Goal: Check status: Check status

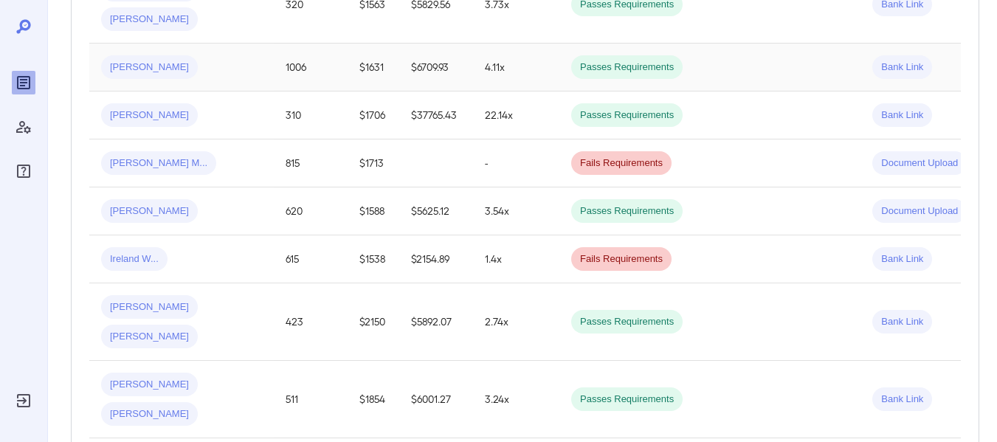
scroll to position [443, 0]
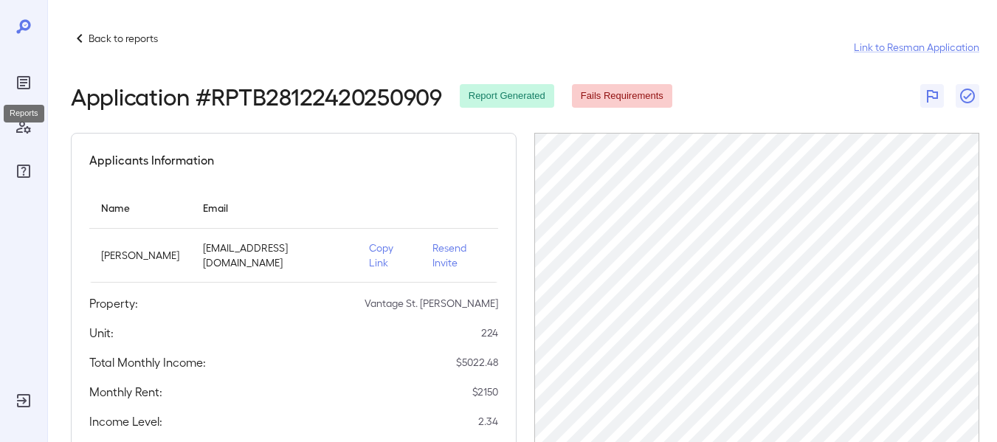
click at [21, 84] on icon "Reports" at bounding box center [24, 83] width 18 height 18
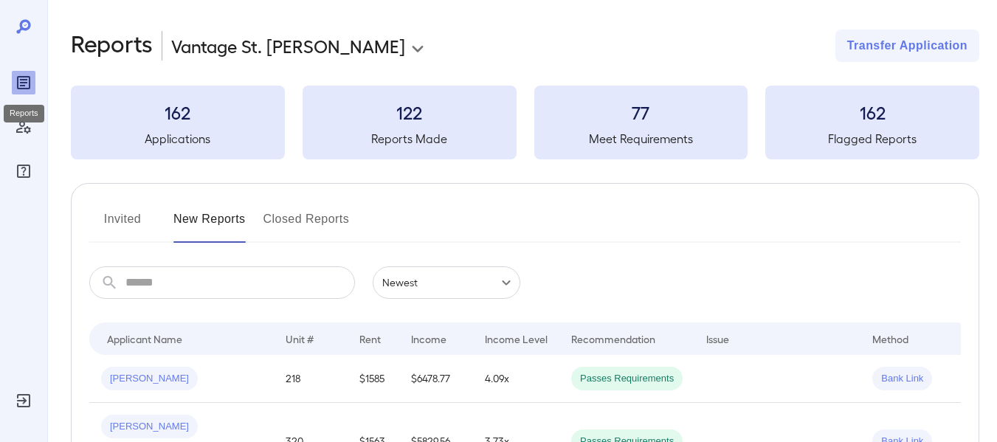
click at [21, 123] on div "Reports" at bounding box center [24, 110] width 44 height 30
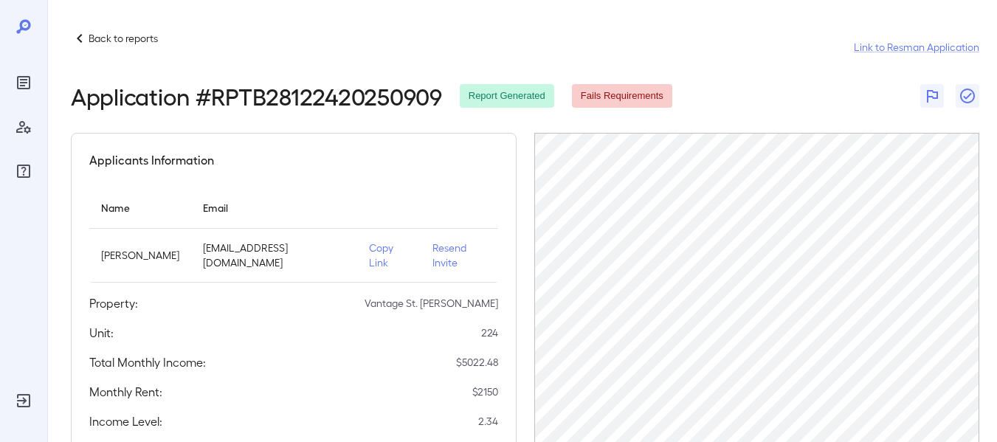
click at [633, 103] on span "Fails Requirements" at bounding box center [622, 96] width 100 height 14
click at [125, 39] on p "Back to reports" at bounding box center [123, 38] width 69 height 15
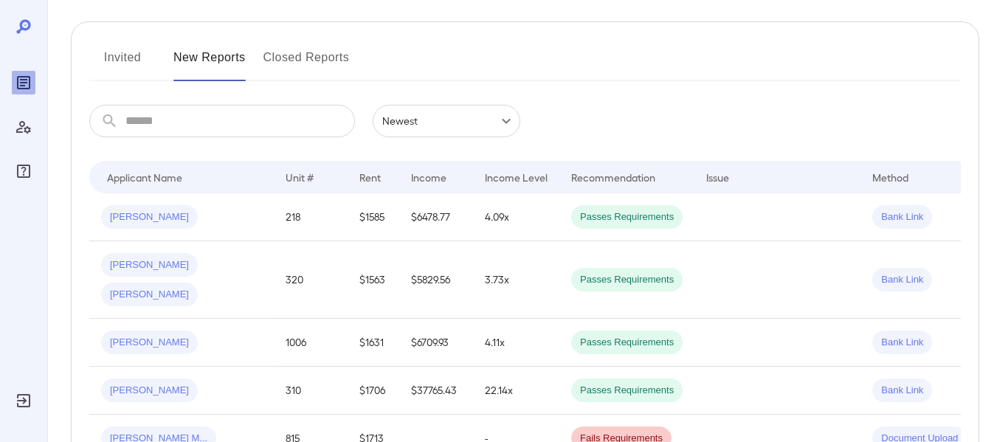
scroll to position [221, 0]
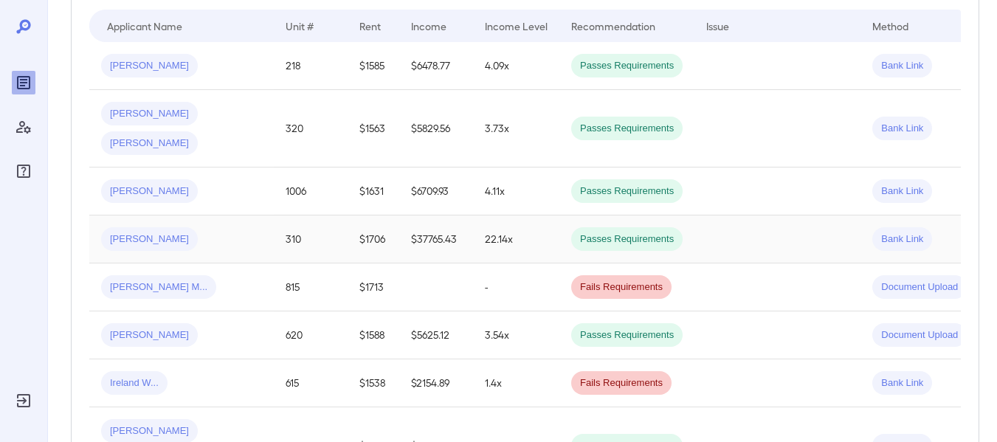
scroll to position [443, 0]
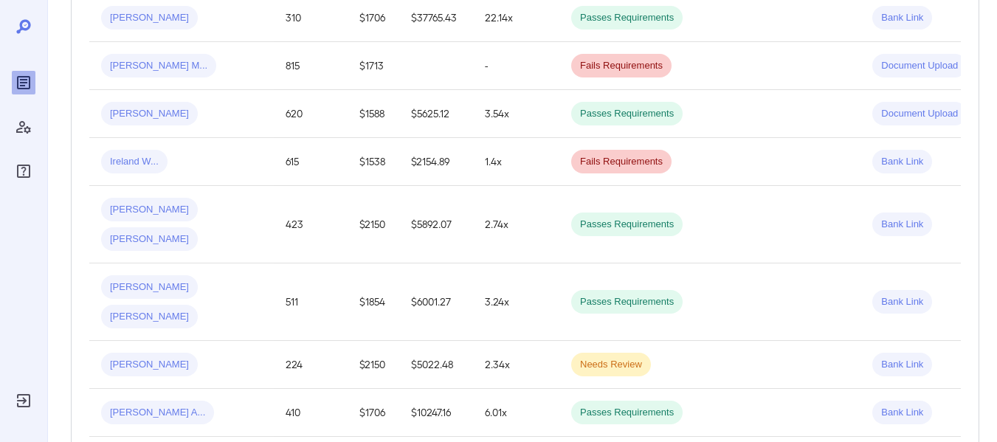
scroll to position [558, 0]
